Goal: Find contact information: Find contact information

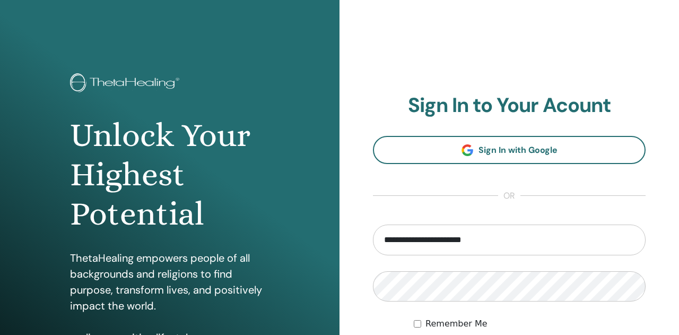
type input "**********"
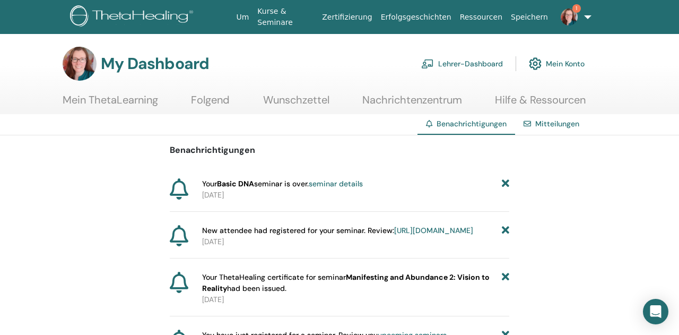
click at [552, 120] on link "Mitteilungen" at bounding box center [557, 124] width 44 height 10
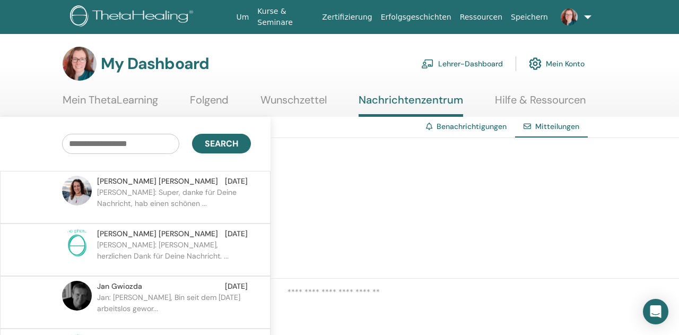
click at [538, 60] on img at bounding box center [535, 64] width 13 height 18
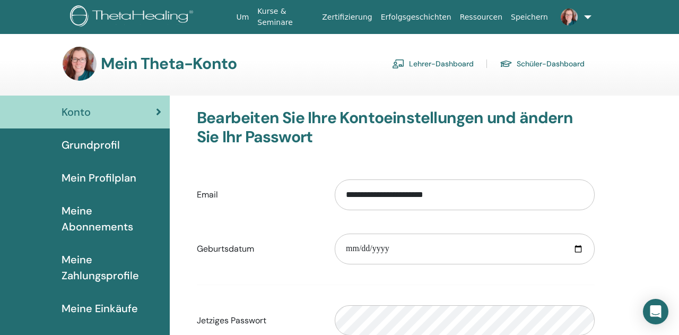
click at [459, 60] on link "Lehrer-Dashboard" at bounding box center [433, 63] width 82 height 17
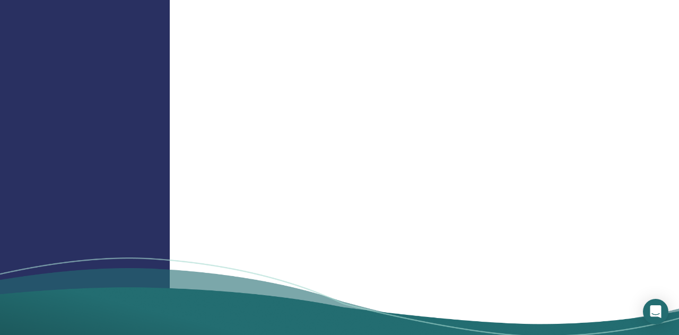
scroll to position [1431, 0]
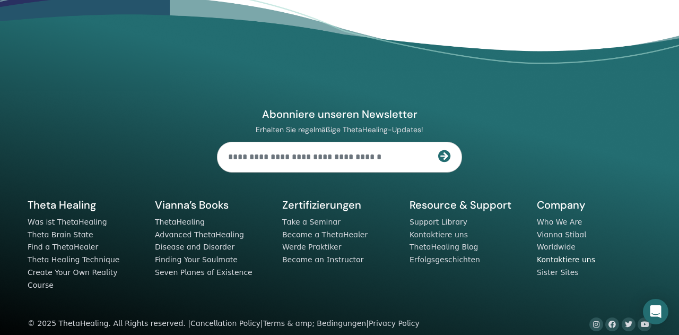
click at [571, 260] on link "Kontaktiere uns" at bounding box center [566, 259] width 58 height 8
